Goal: Check status: Check status

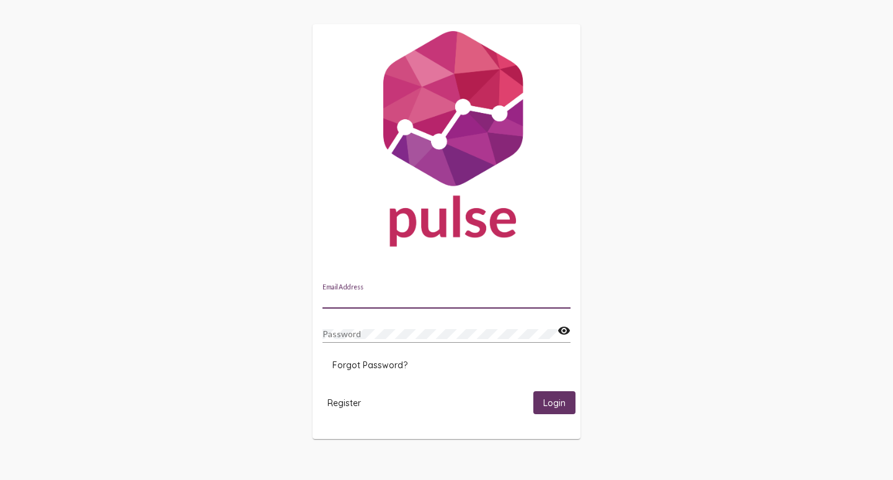
click at [374, 295] on input "Email Address" at bounding box center [447, 299] width 248 height 10
type input "[PERSON_NAME][EMAIL_ADDRESS][PERSON_NAME][DOMAIN_NAME]"
click at [403, 328] on div "Password" at bounding box center [440, 330] width 235 height 24
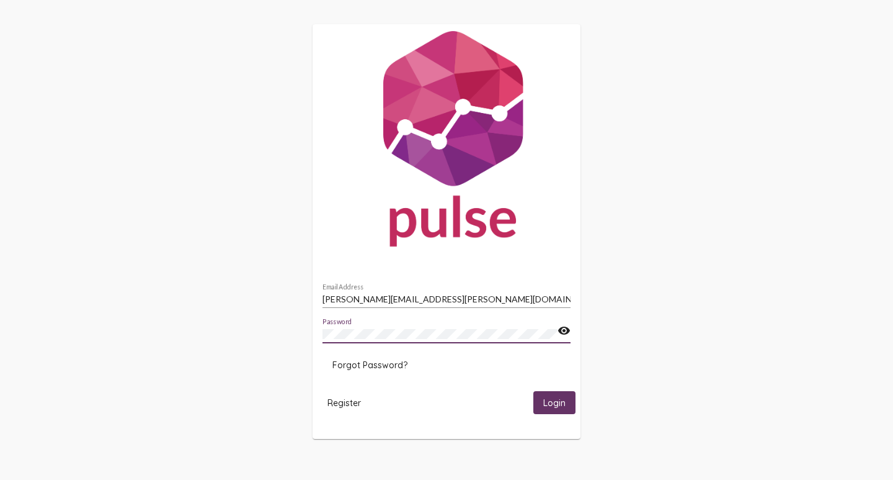
click at [533, 391] on button "Login" at bounding box center [554, 402] width 42 height 23
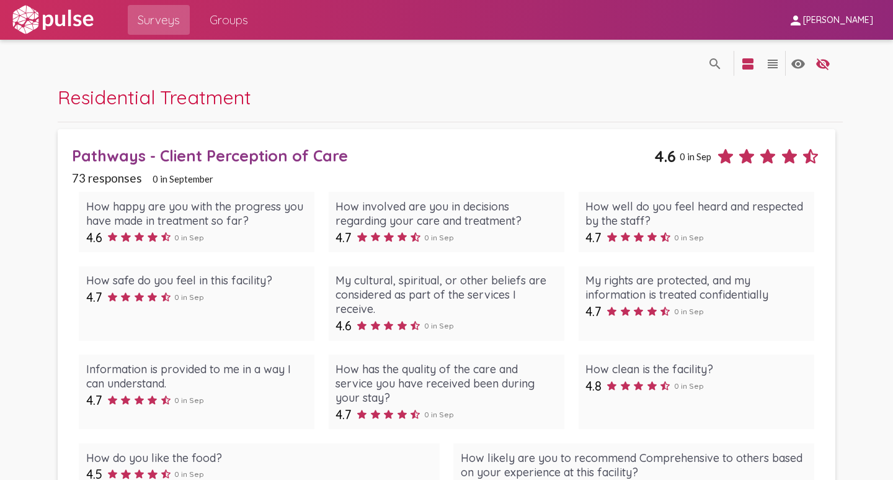
click at [656, 163] on span "4.6" at bounding box center [665, 155] width 22 height 19
